Goal: Find specific page/section: Find specific page/section

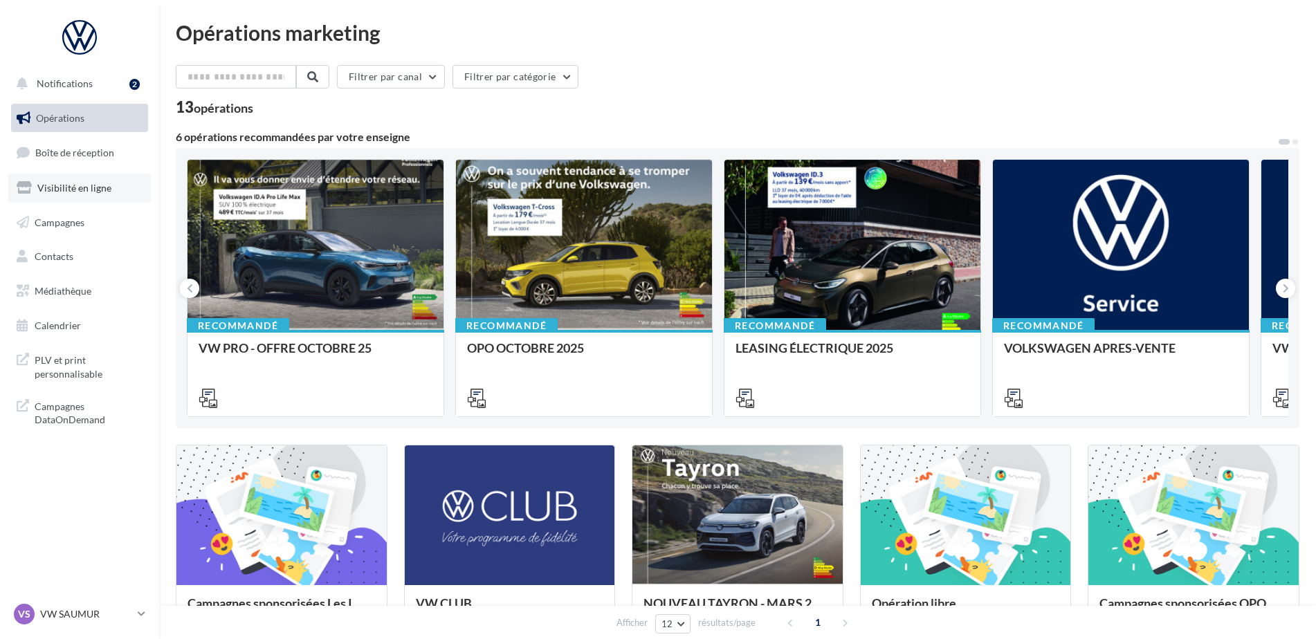
click at [49, 189] on span "Visibilité en ligne" at bounding box center [74, 188] width 74 height 12
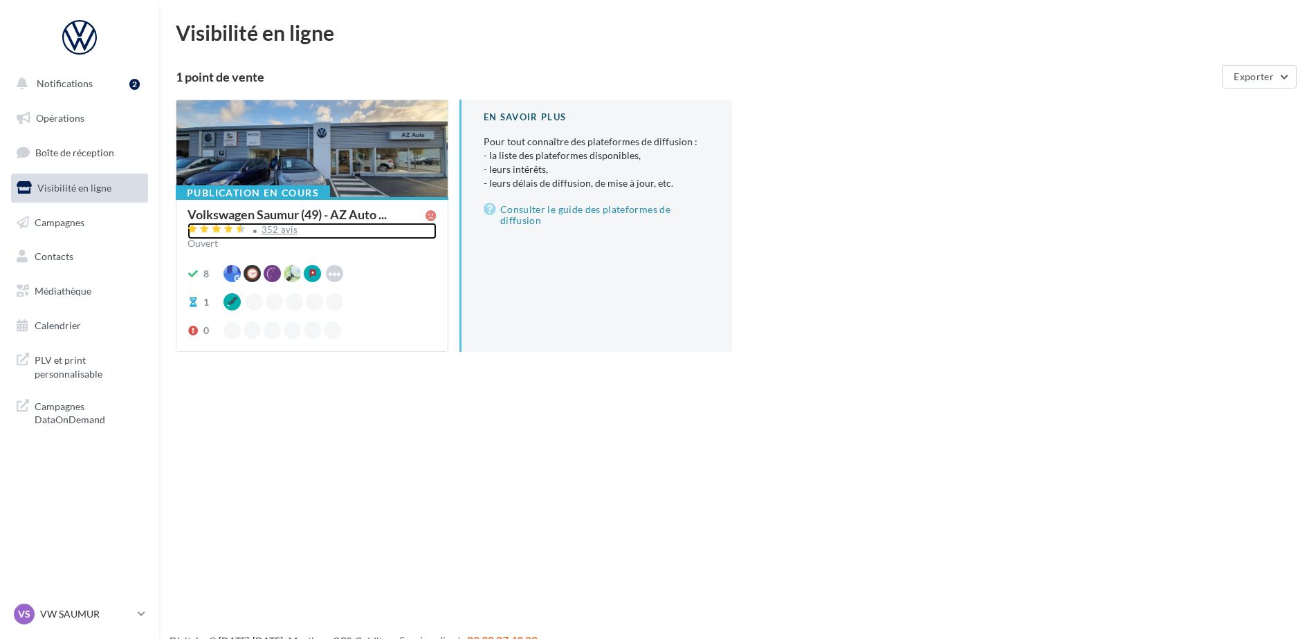
click at [275, 229] on div "352 avis" at bounding box center [280, 230] width 37 height 9
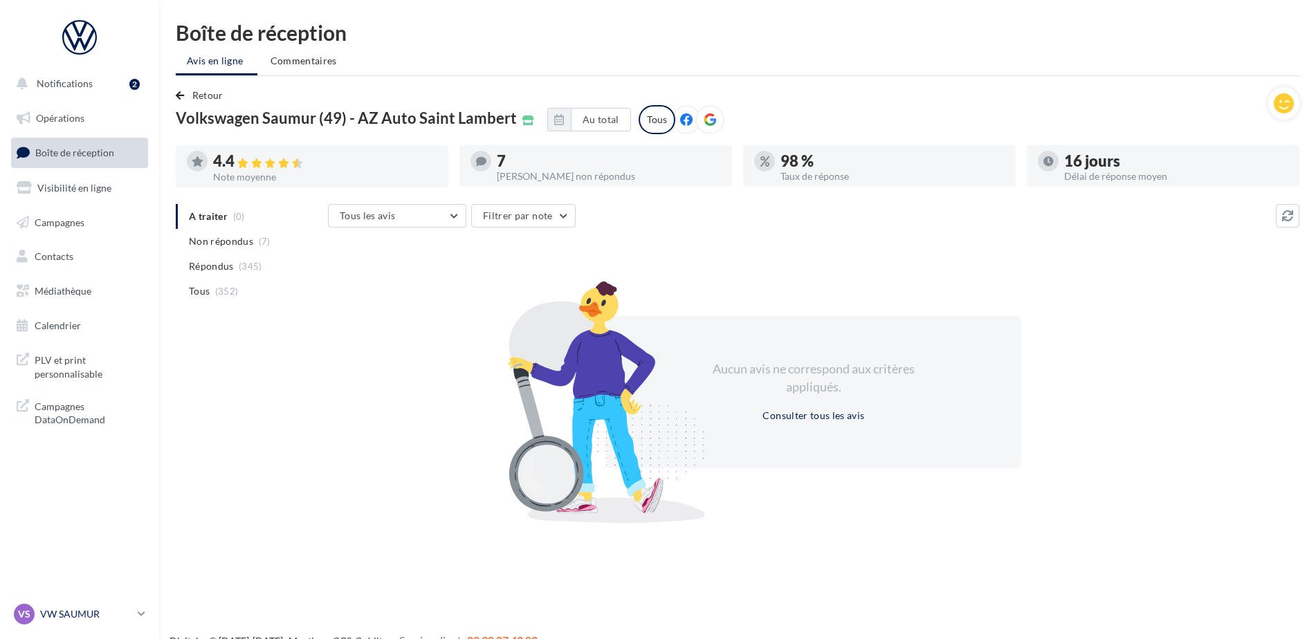
click at [55, 617] on p "VW SAUMUR" at bounding box center [86, 615] width 92 height 14
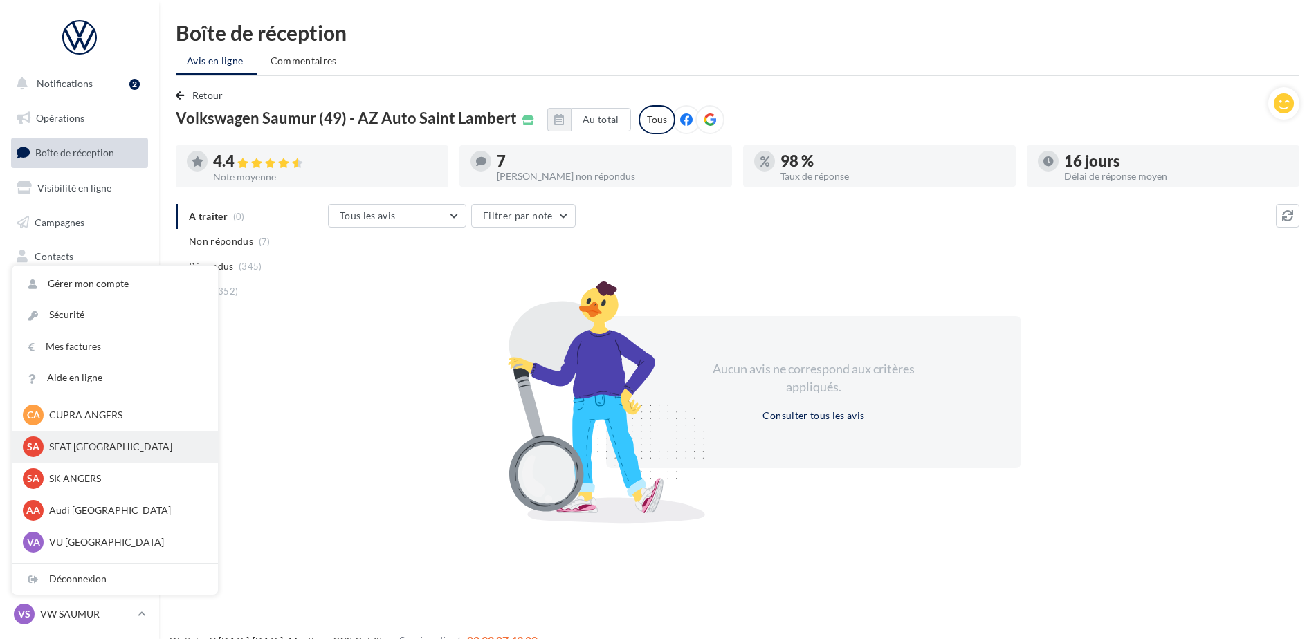
scroll to position [69, 0]
click at [65, 511] on p "Audi ANGERS" at bounding box center [125, 510] width 152 height 14
